Goal: Check status: Check status

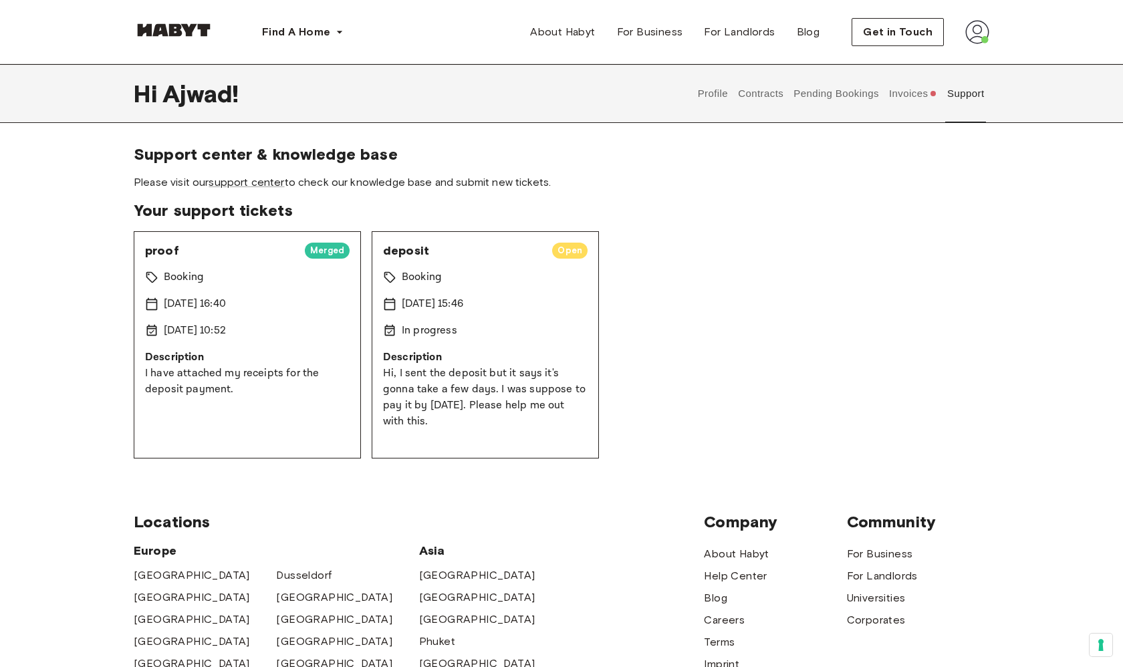
click at [916, 102] on button "Invoices" at bounding box center [912, 93] width 51 height 59
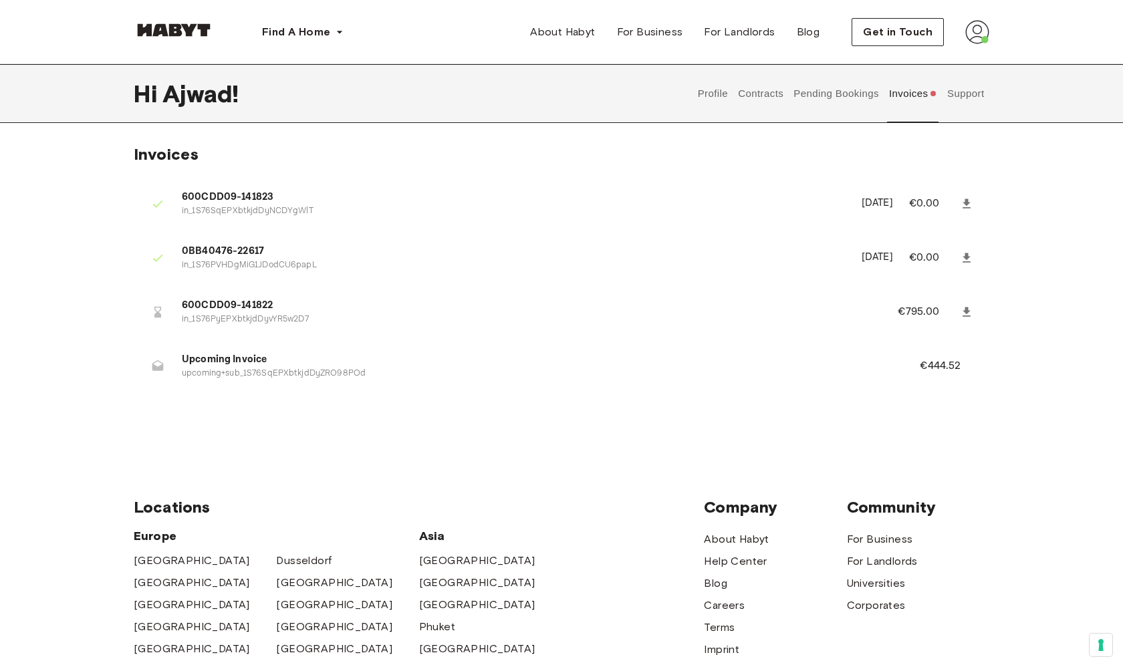
click at [972, 98] on button "Support" at bounding box center [965, 93] width 41 height 59
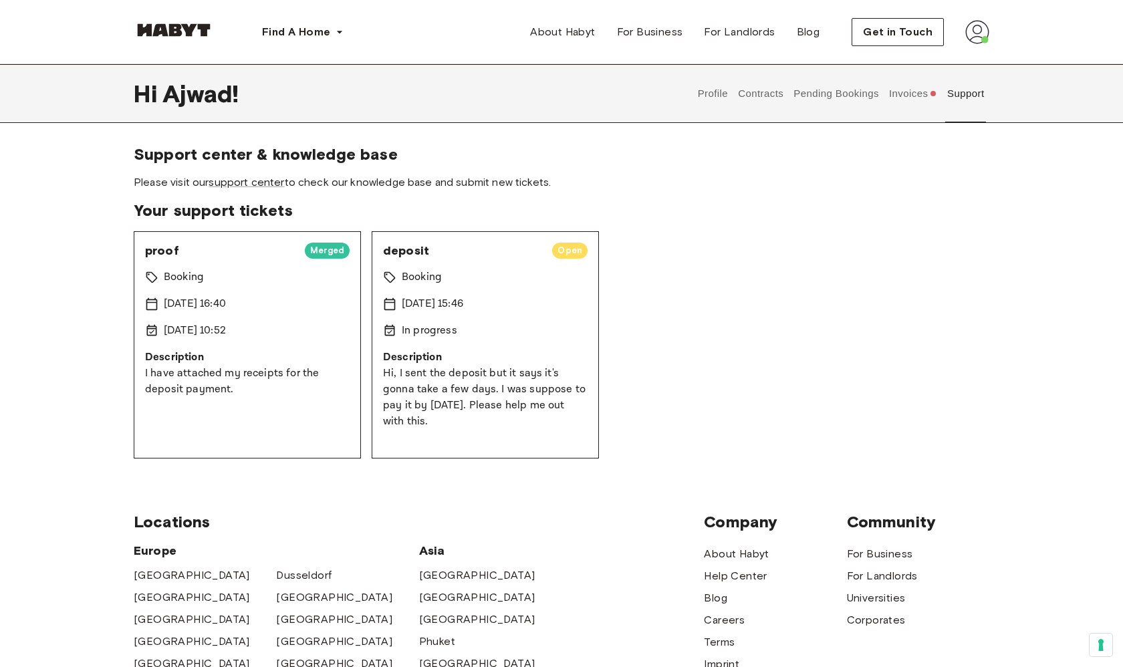
click at [912, 100] on button "Invoices" at bounding box center [912, 93] width 51 height 59
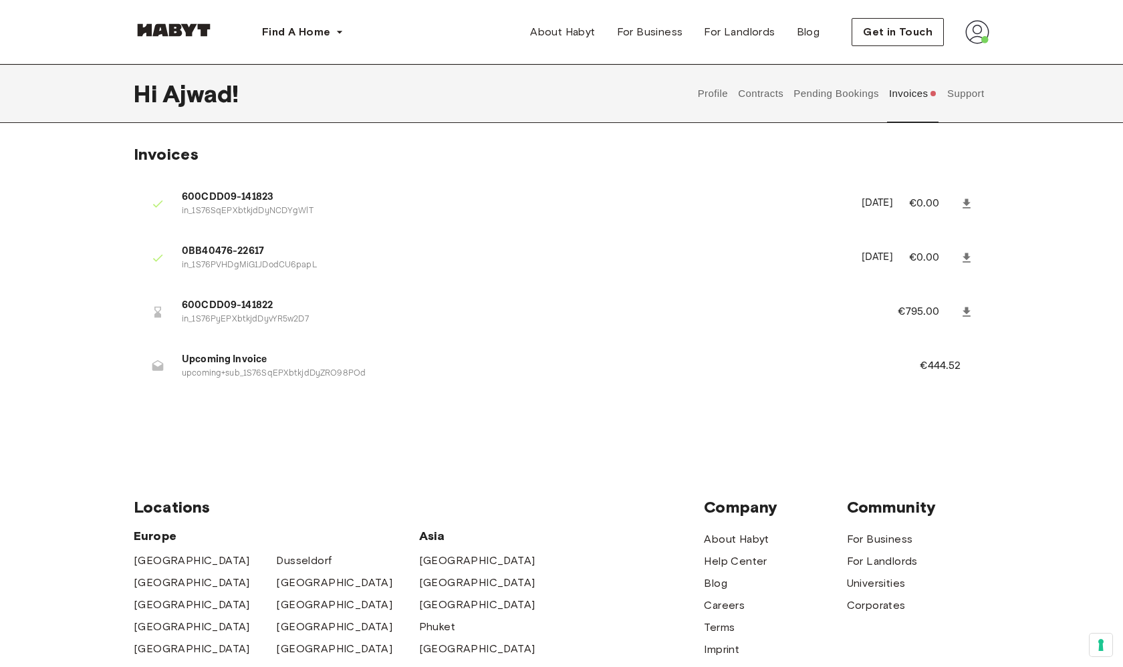
click at [966, 97] on button "Support" at bounding box center [965, 93] width 41 height 59
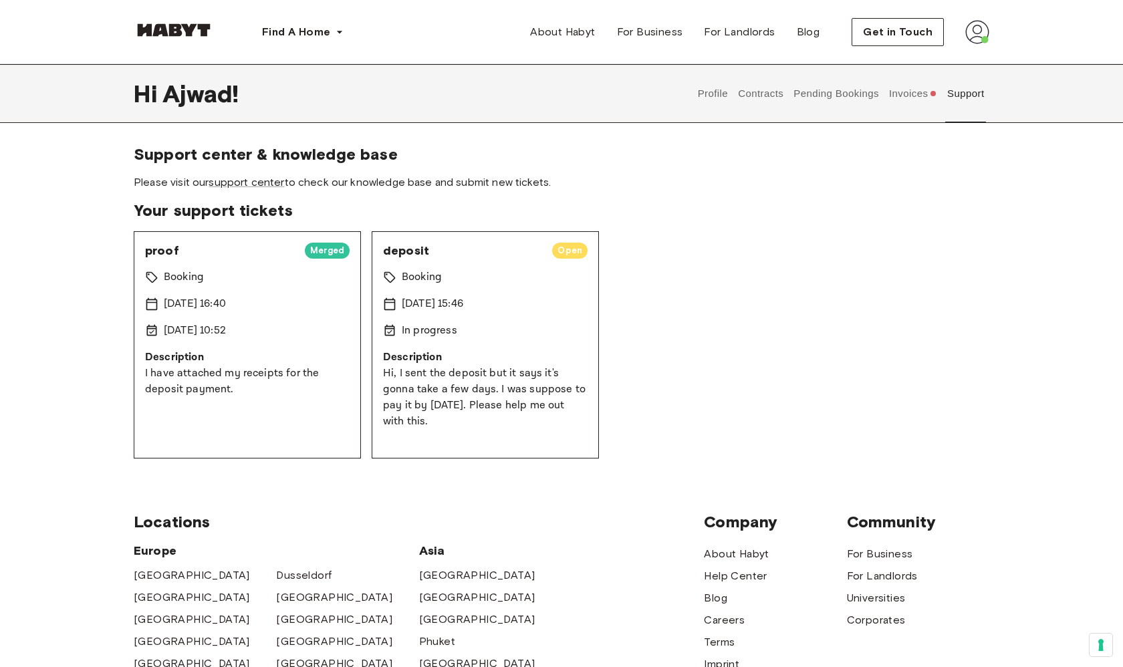
click at [976, 33] on img at bounding box center [977, 32] width 24 height 24
click at [933, 61] on span "Profile" at bounding box center [935, 63] width 33 height 16
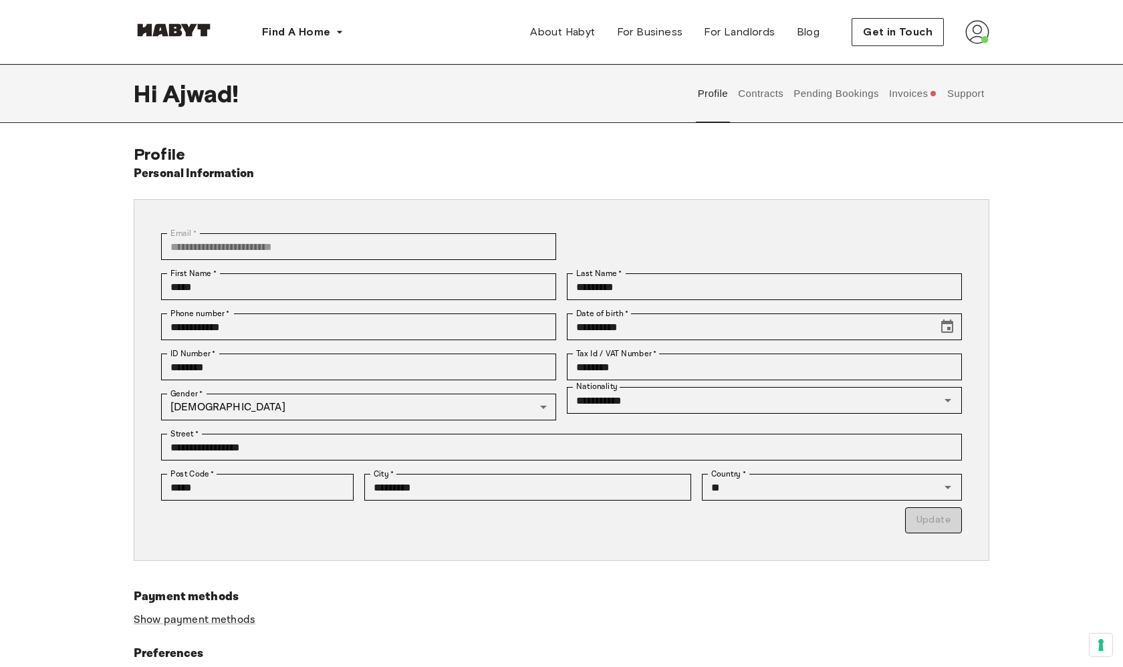
click at [903, 102] on button "Invoices" at bounding box center [912, 93] width 51 height 59
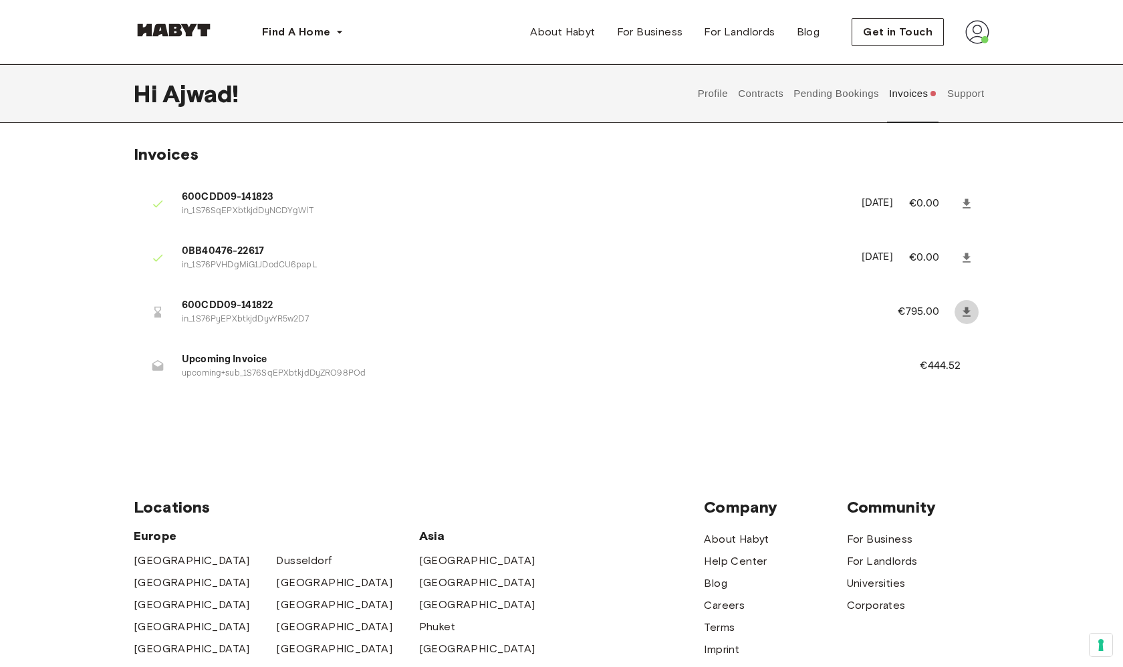
click at [966, 310] on icon at bounding box center [966, 311] width 8 height 9
click at [574, 321] on p "in_1S76PyEPXbtkjdDyvYR5w2D7" at bounding box center [524, 319] width 684 height 13
click at [972, 91] on button "Support" at bounding box center [965, 93] width 41 height 59
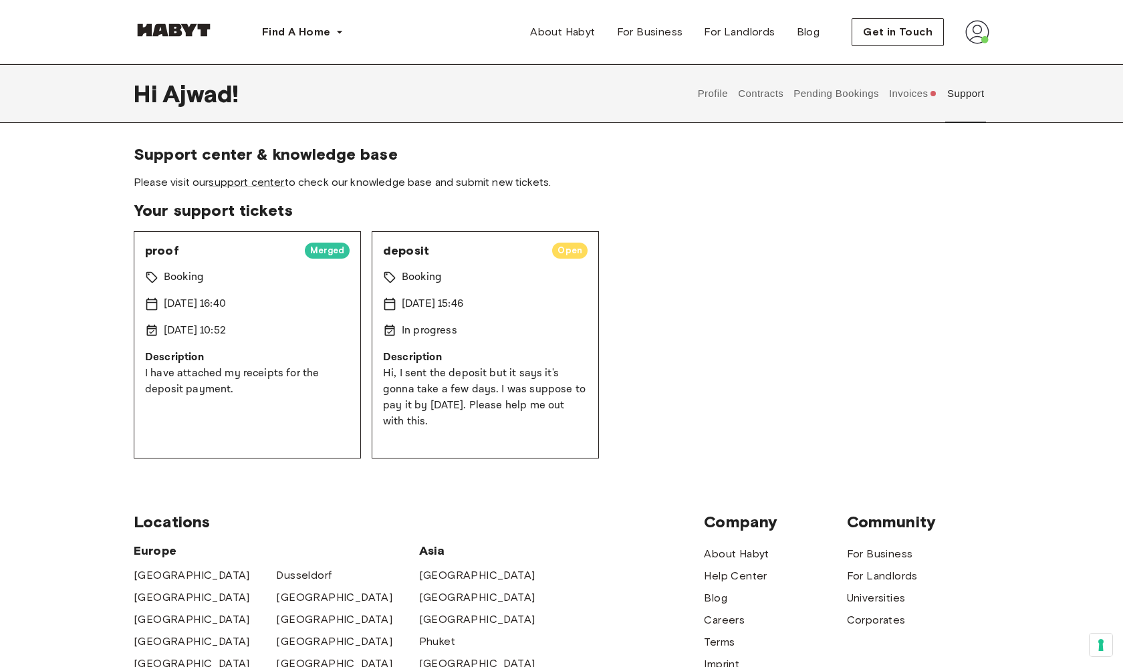
click at [573, 285] on div "Booking" at bounding box center [485, 277] width 204 height 16
click at [577, 245] on span "Open" at bounding box center [569, 250] width 35 height 13
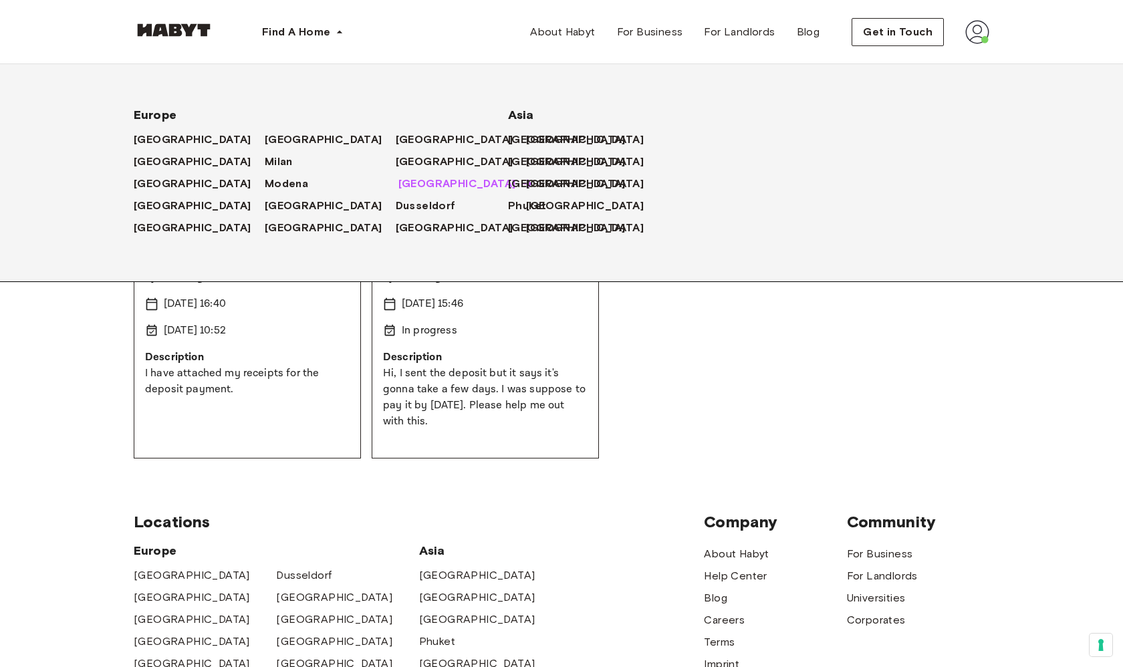
click at [398, 182] on span "[GEOGRAPHIC_DATA]" at bounding box center [457, 184] width 118 height 16
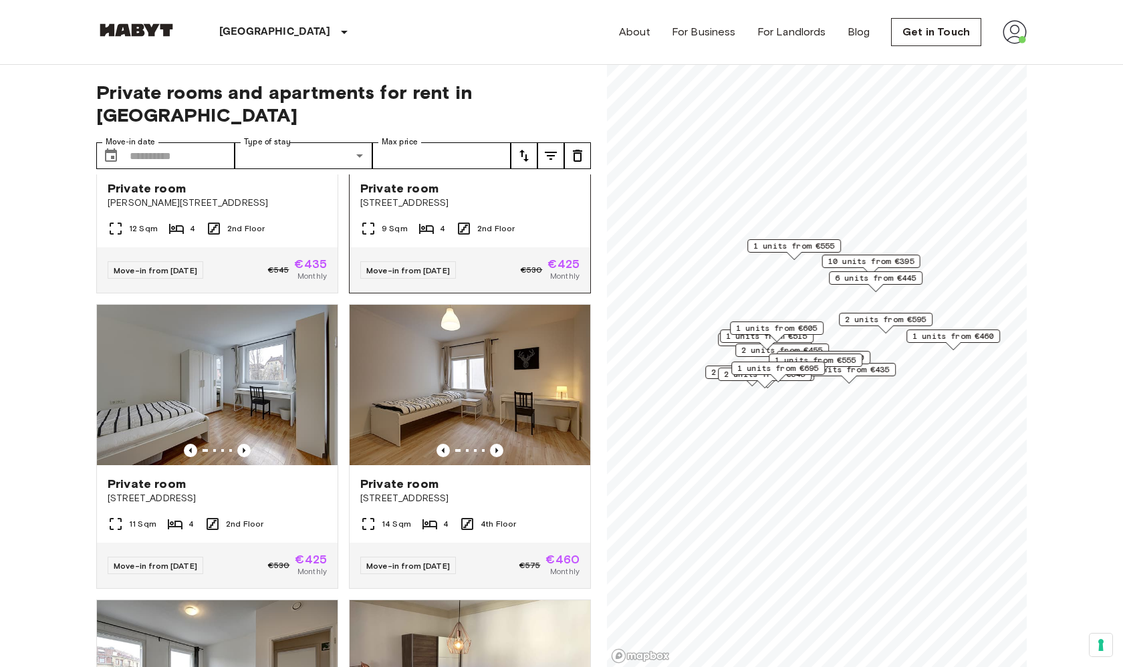
scroll to position [1655, 0]
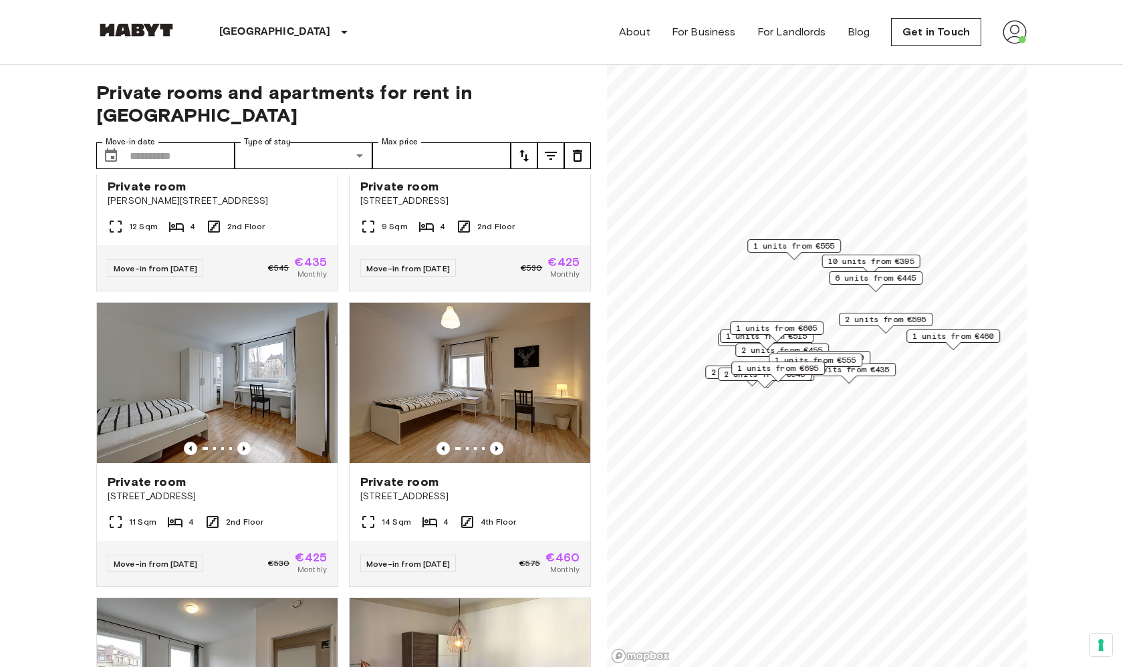
click at [1018, 29] on img at bounding box center [1014, 32] width 24 height 24
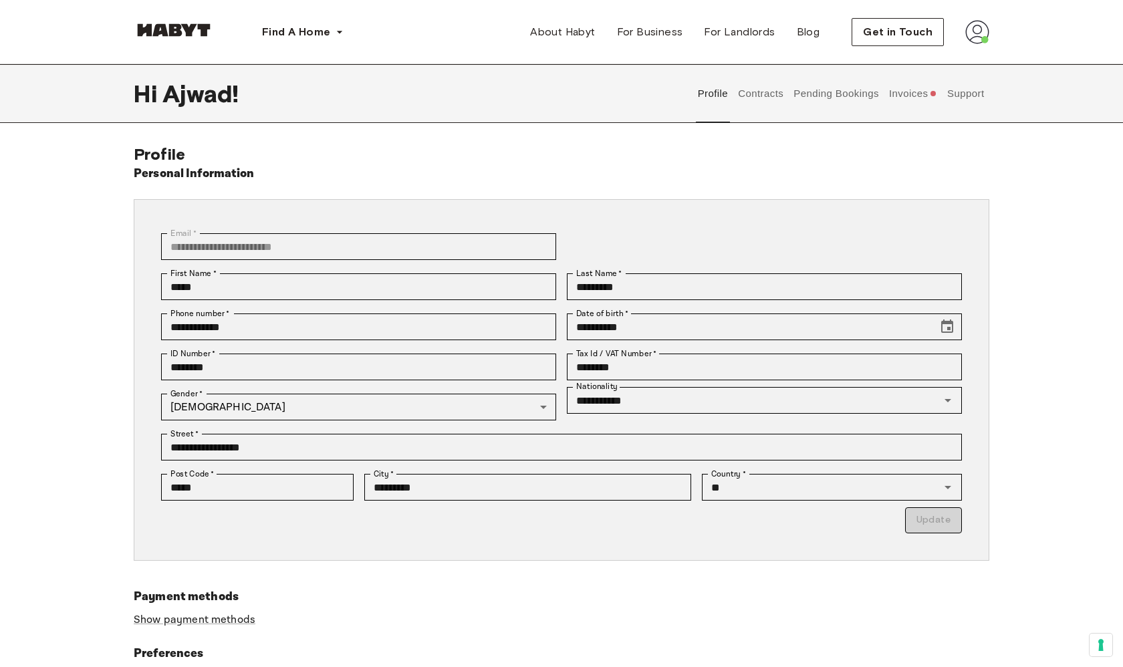
click at [924, 96] on button "Invoices" at bounding box center [912, 93] width 51 height 59
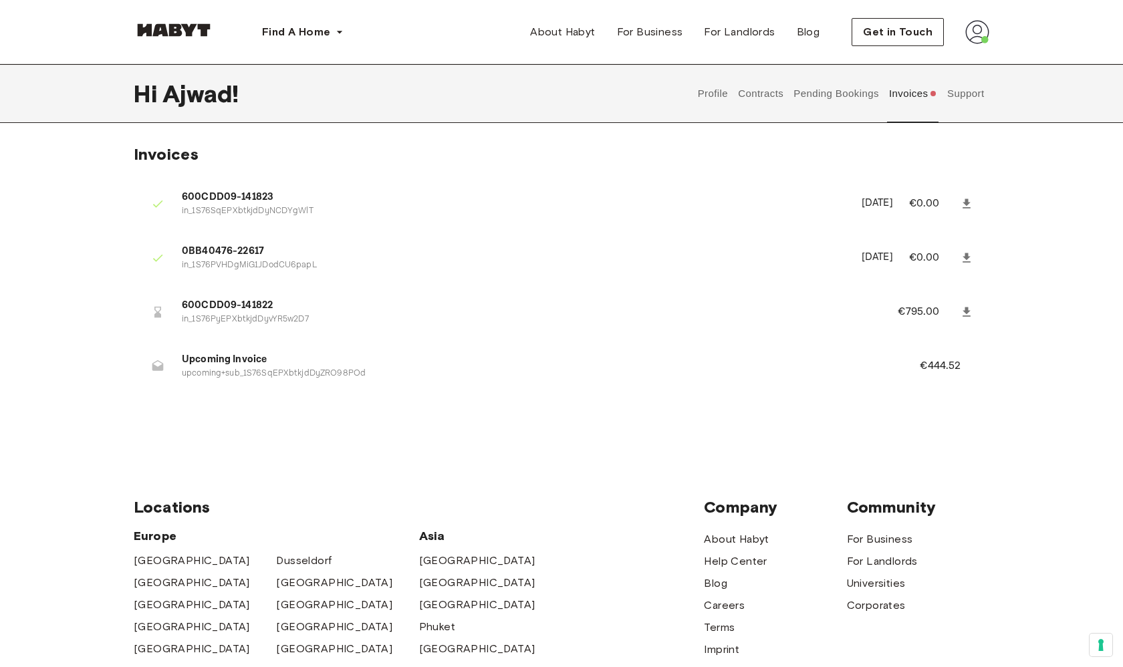
click at [901, 101] on button "Invoices" at bounding box center [912, 93] width 51 height 59
click at [954, 98] on button "Support" at bounding box center [965, 93] width 41 height 59
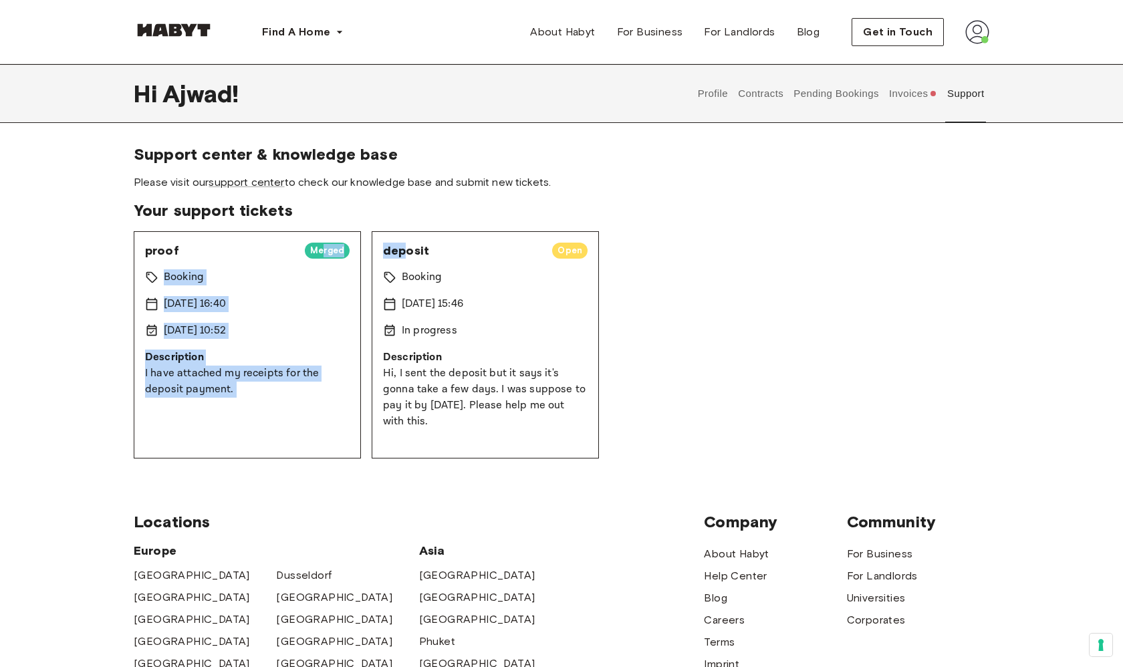
drag, startPoint x: 323, startPoint y: 252, endPoint x: 408, endPoint y: 254, distance: 84.9
click at [409, 253] on div "proof Merged Booking 15 Sep 2025 16:40 16 Sep 2025 10:52 Description I have att…" at bounding box center [561, 344] width 855 height 227
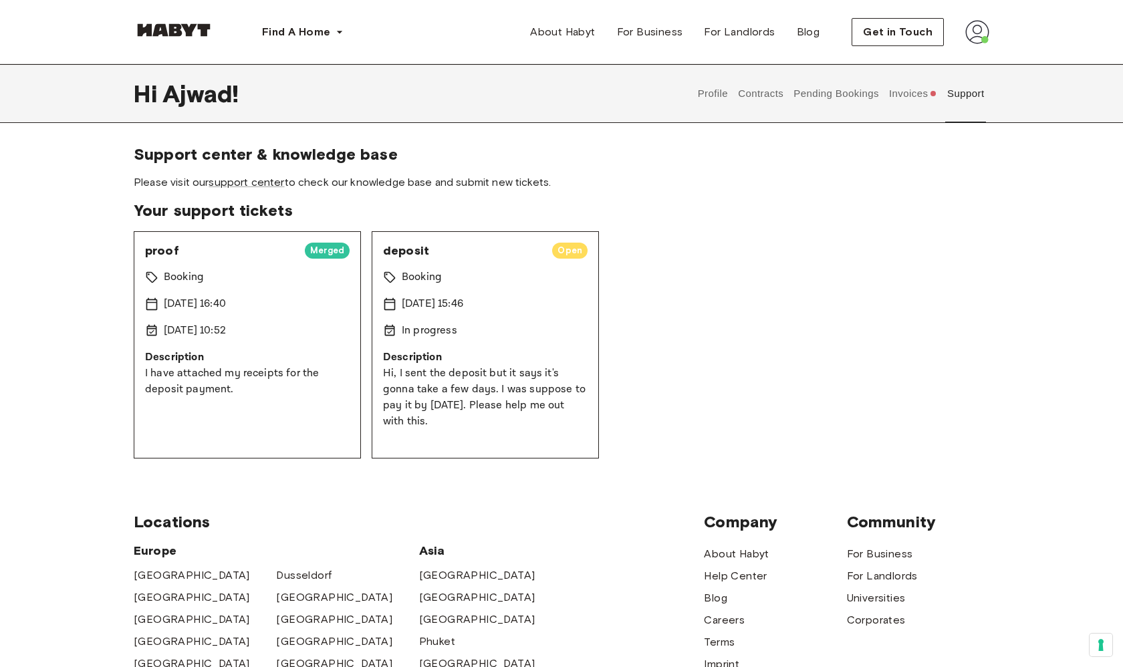
click at [538, 269] on div "Booking" at bounding box center [485, 277] width 204 height 16
click at [573, 249] on span "Open" at bounding box center [569, 250] width 35 height 13
click at [521, 378] on p "Hi, I sent the deposit but it says it's gonna take a few days. I was suppose to…" at bounding box center [485, 398] width 204 height 64
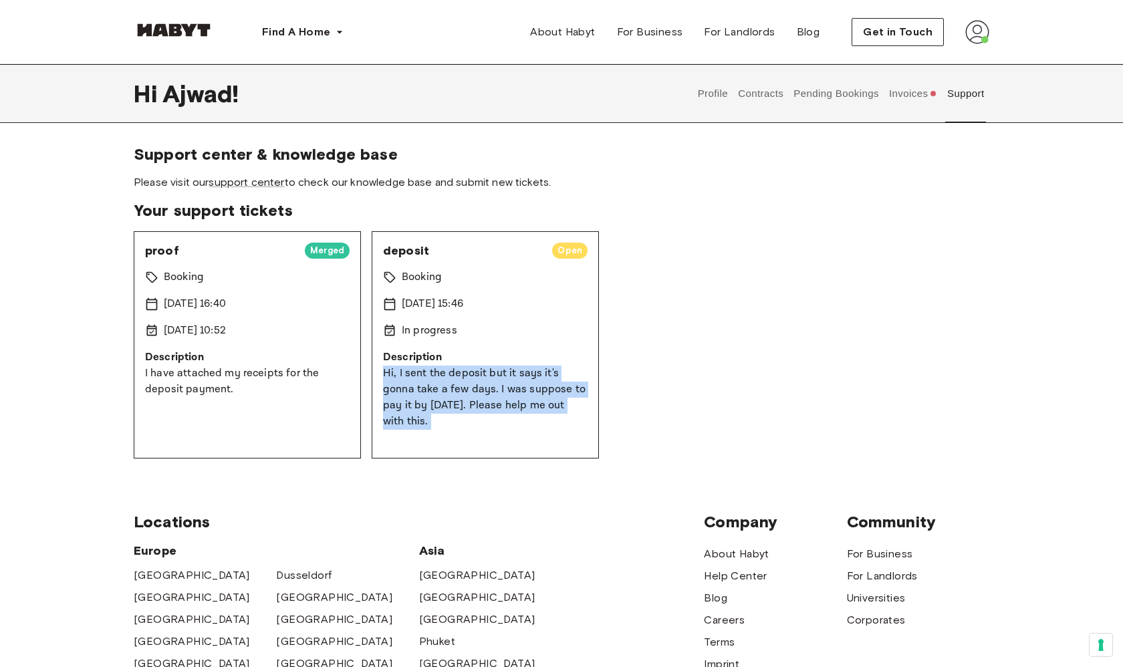
click at [521, 378] on p "Hi, I sent the deposit but it says it's gonna take a few days. I was suppose to…" at bounding box center [485, 398] width 204 height 64
click at [517, 416] on div "deposit Open Booking 15 Sep 2025 15:46 In progress Description Hi, I sent the d…" at bounding box center [485, 344] width 227 height 227
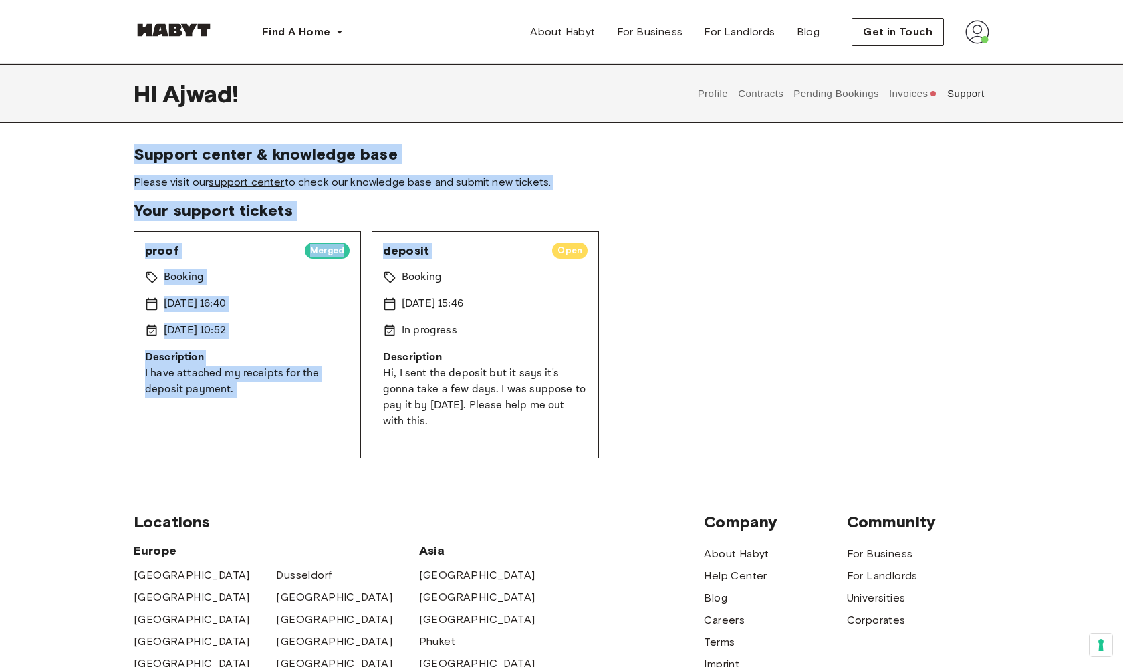
drag, startPoint x: 499, startPoint y: 124, endPoint x: 668, endPoint y: 235, distance: 201.6
click at [668, 235] on div "Hi Ajwad ! Profile Contracts Pending Bookings Invoices Support Support center &…" at bounding box center [561, 261] width 1123 height 394
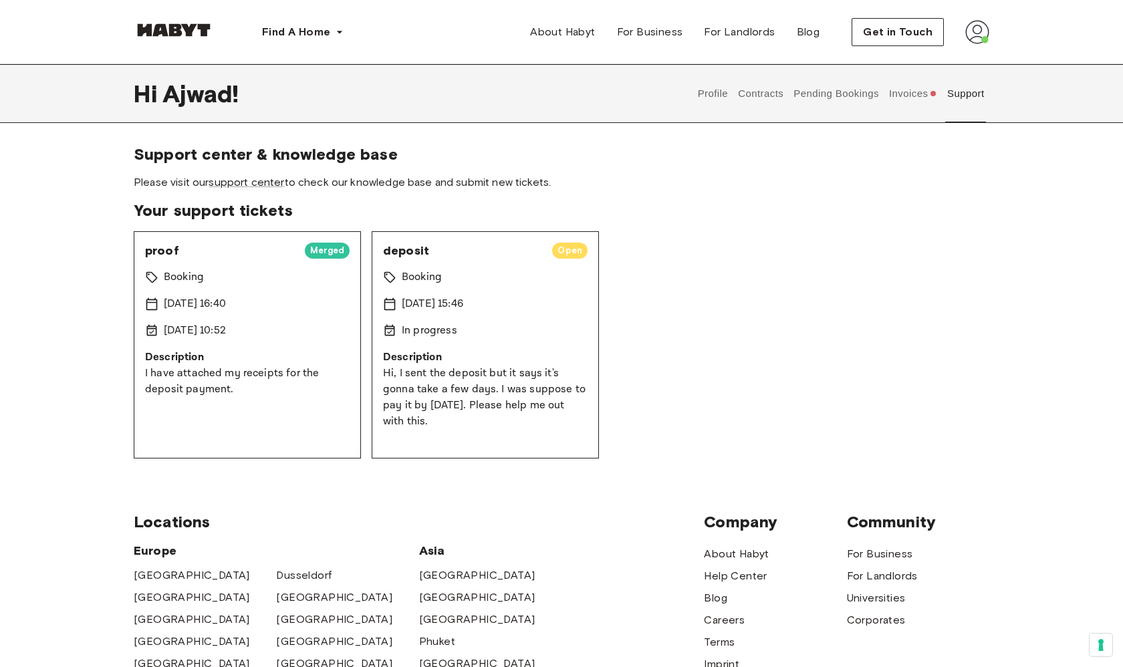
click at [666, 235] on div "proof Merged Booking 15 Sep 2025 16:40 16 Sep 2025 10:52 Description I have att…" at bounding box center [561, 344] width 855 height 227
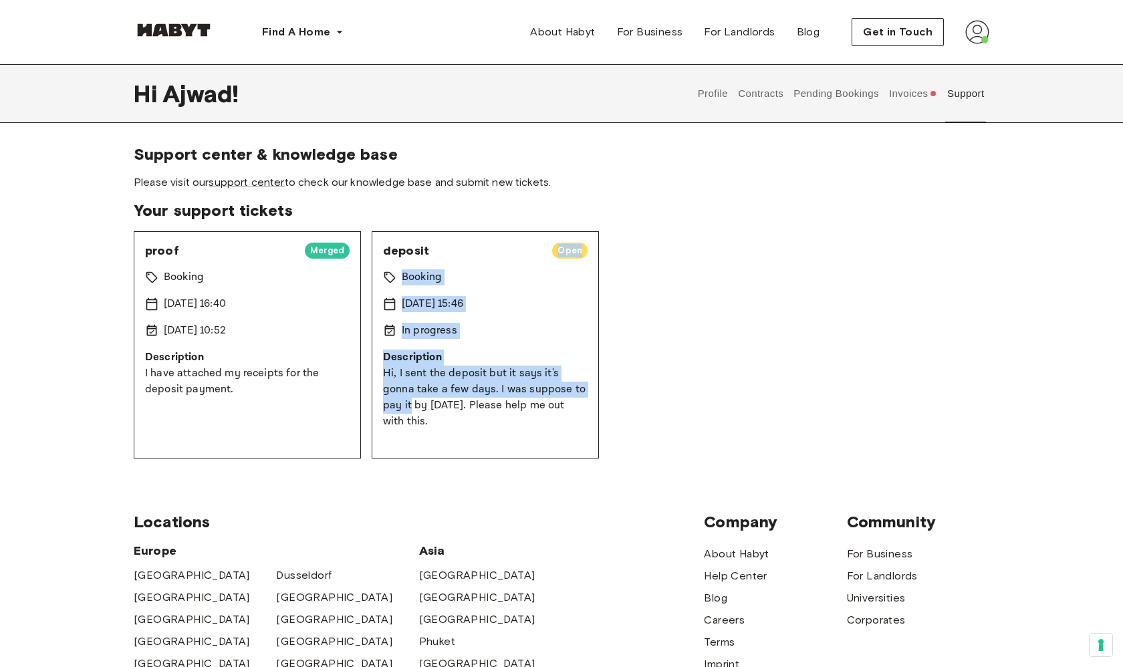
drag, startPoint x: 611, startPoint y: 238, endPoint x: 627, endPoint y: 384, distance: 146.6
click at [627, 384] on div "proof Merged Booking 15 Sep 2025 16:40 16 Sep 2025 10:52 Description I have att…" at bounding box center [561, 344] width 855 height 227
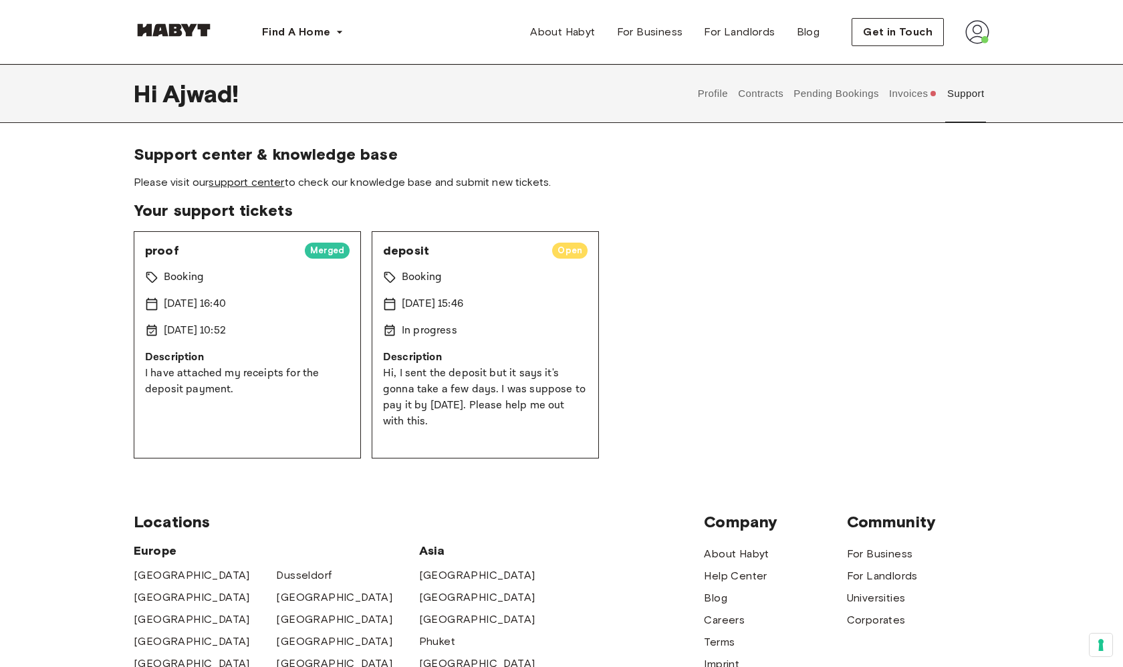
click at [247, 180] on link "support center" at bounding box center [246, 182] width 76 height 13
